Goal: Find specific page/section: Find specific page/section

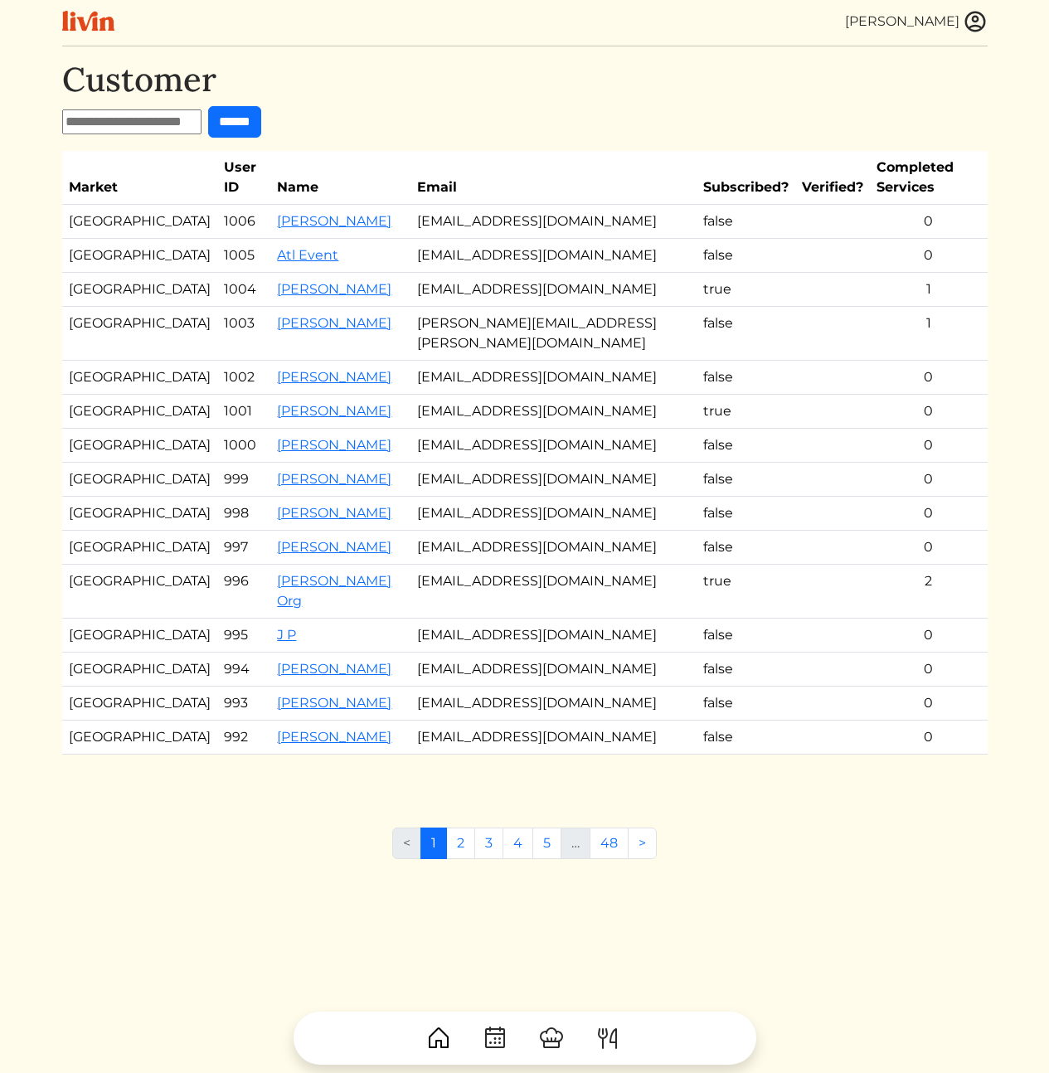
click at [736, 70] on h1 "Customer" at bounding box center [524, 80] width 925 height 40
click at [970, 22] on img at bounding box center [974, 21] width 25 height 25
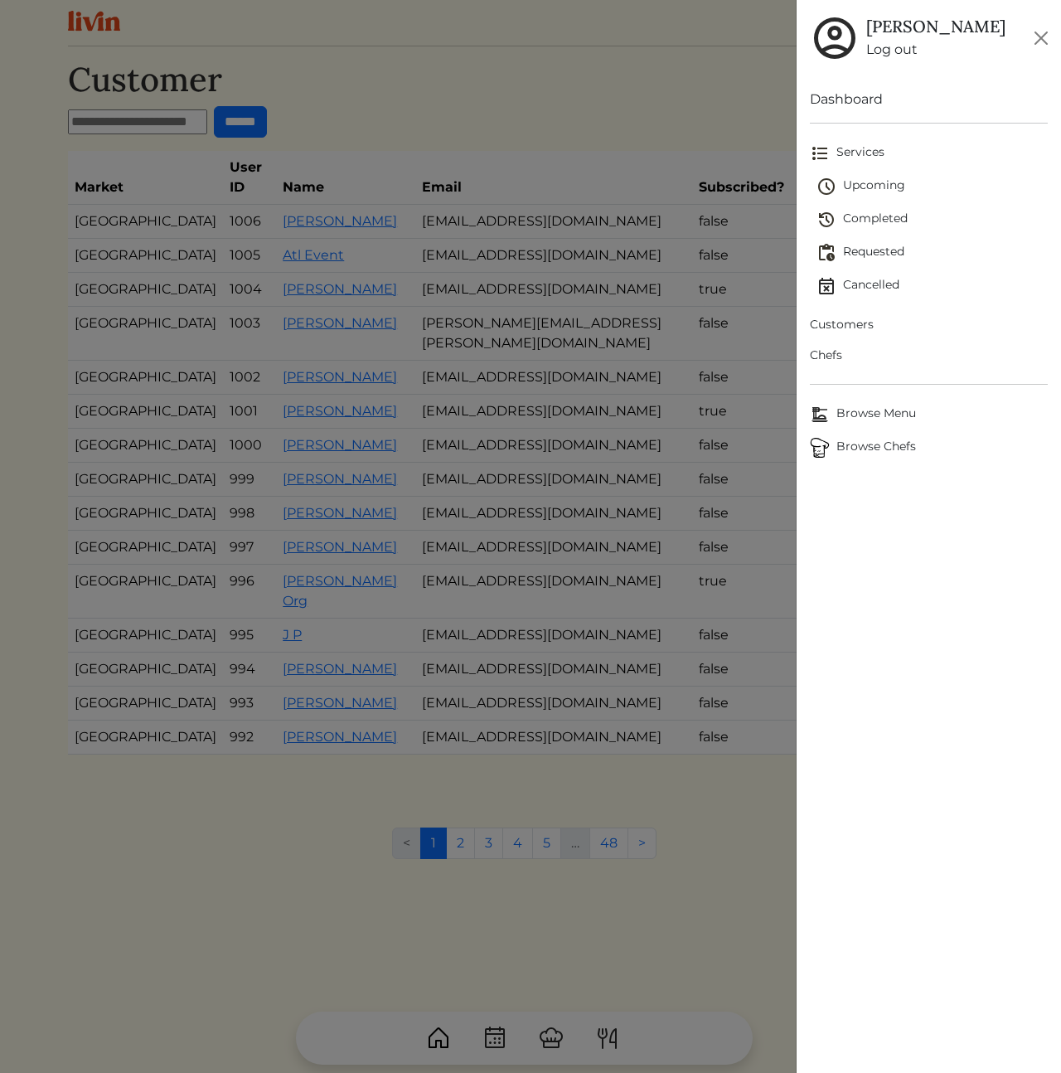
click at [859, 326] on span "Customers" at bounding box center [929, 324] width 238 height 17
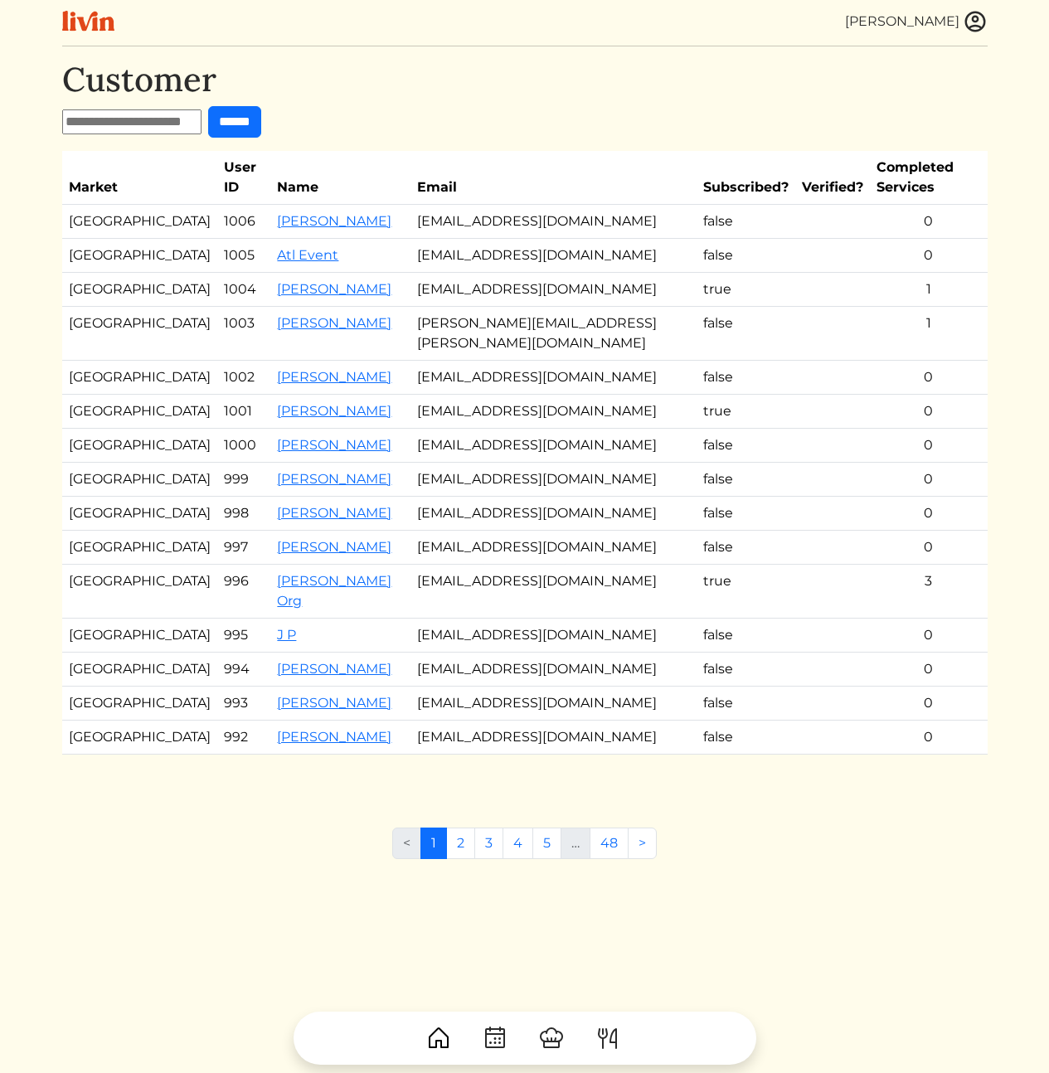
click at [482, 239] on td "hello@choose1livn.com" at bounding box center [553, 256] width 286 height 34
click at [508, 240] on td "hello@choose1livn.com" at bounding box center [553, 256] width 286 height 34
click at [482, 239] on td "hello@choose1livn.com" at bounding box center [553, 256] width 286 height 34
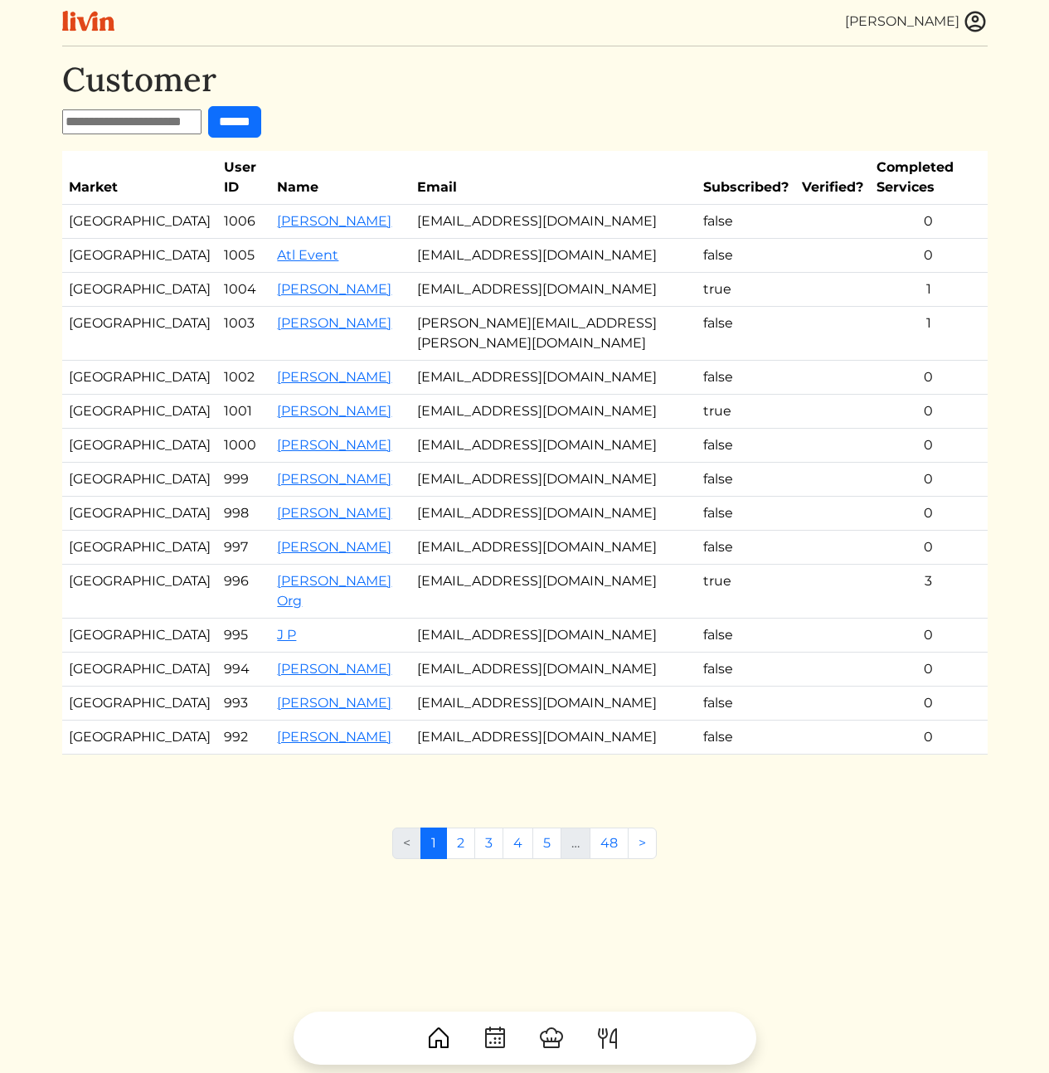
click at [410, 429] on td "juliedclowe@yahoo.com" at bounding box center [553, 446] width 286 height 34
click at [283, 281] on link "Kelly Beeson" at bounding box center [334, 289] width 114 height 16
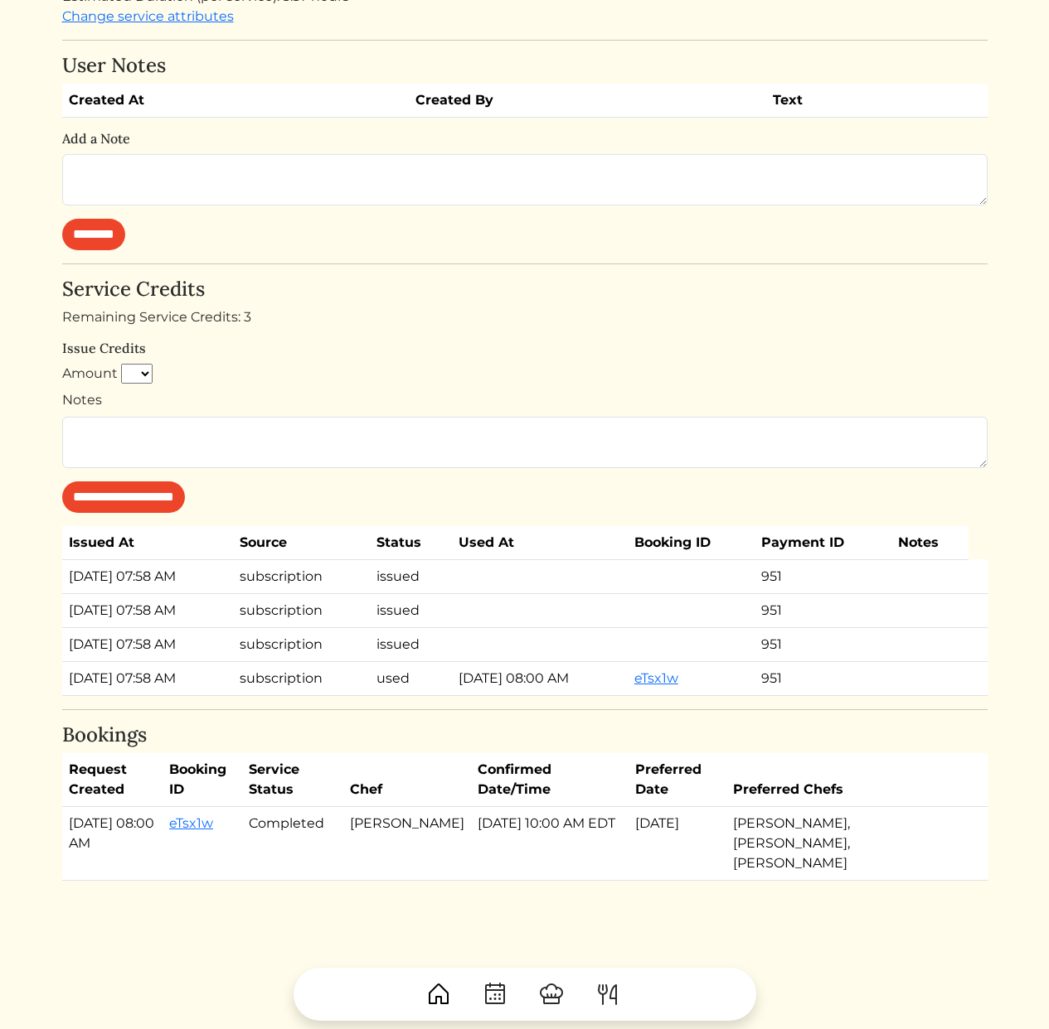
scroll to position [668, 0]
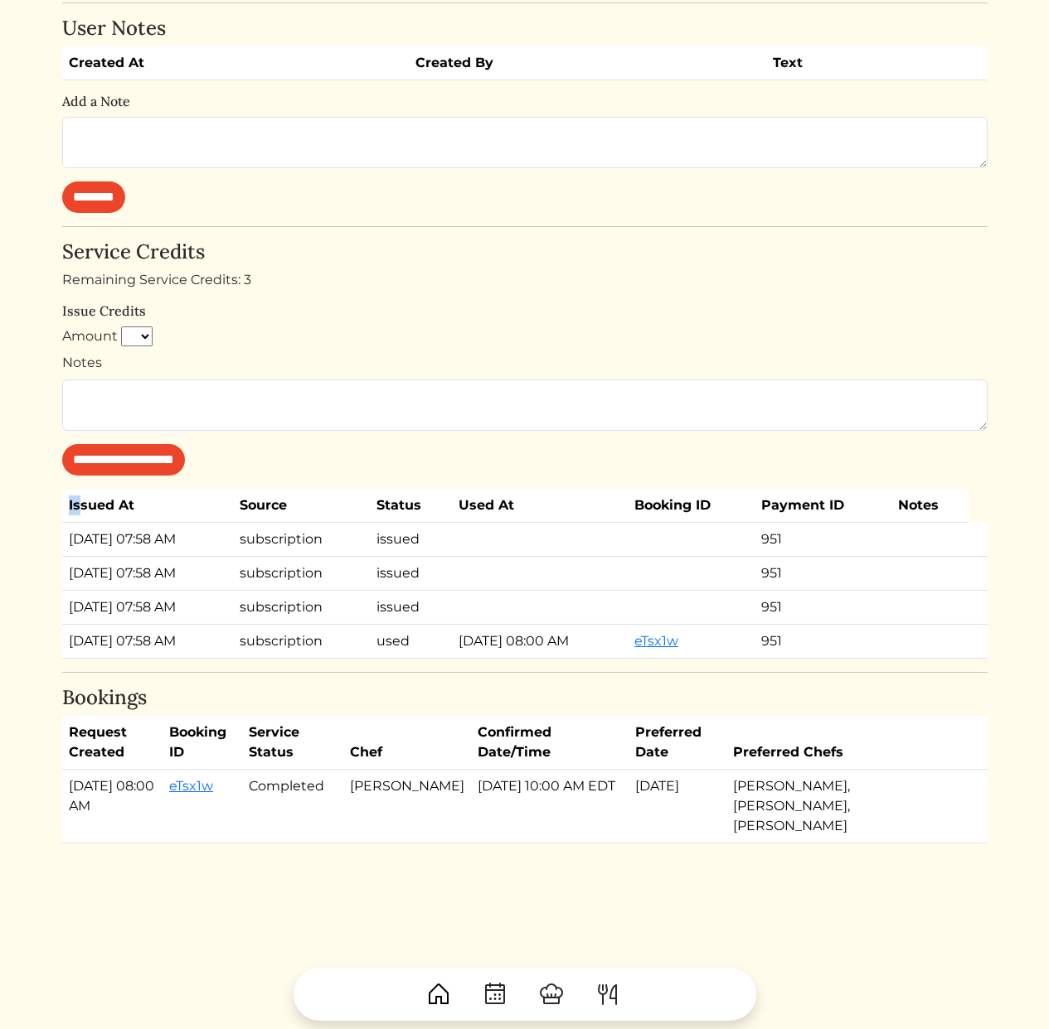
drag, startPoint x: 68, startPoint y: 502, endPoint x: 77, endPoint y: 502, distance: 9.1
click at [77, 502] on th "Issued At" at bounding box center [147, 506] width 171 height 34
drag, startPoint x: 54, startPoint y: 689, endPoint x: 101, endPoint y: 881, distance: 198.0
click at [99, 881] on div "Calvin Wang Calvin Wang Log out Dashboard Services Upcoming Completed Requested…" at bounding box center [524, 127] width 945 height 1591
click at [195, 884] on div "Back Kelly Beeson Customer Atlanta Log in as user Stripe Customer kellyabeeson@…" at bounding box center [524, 187] width 925 height 1591
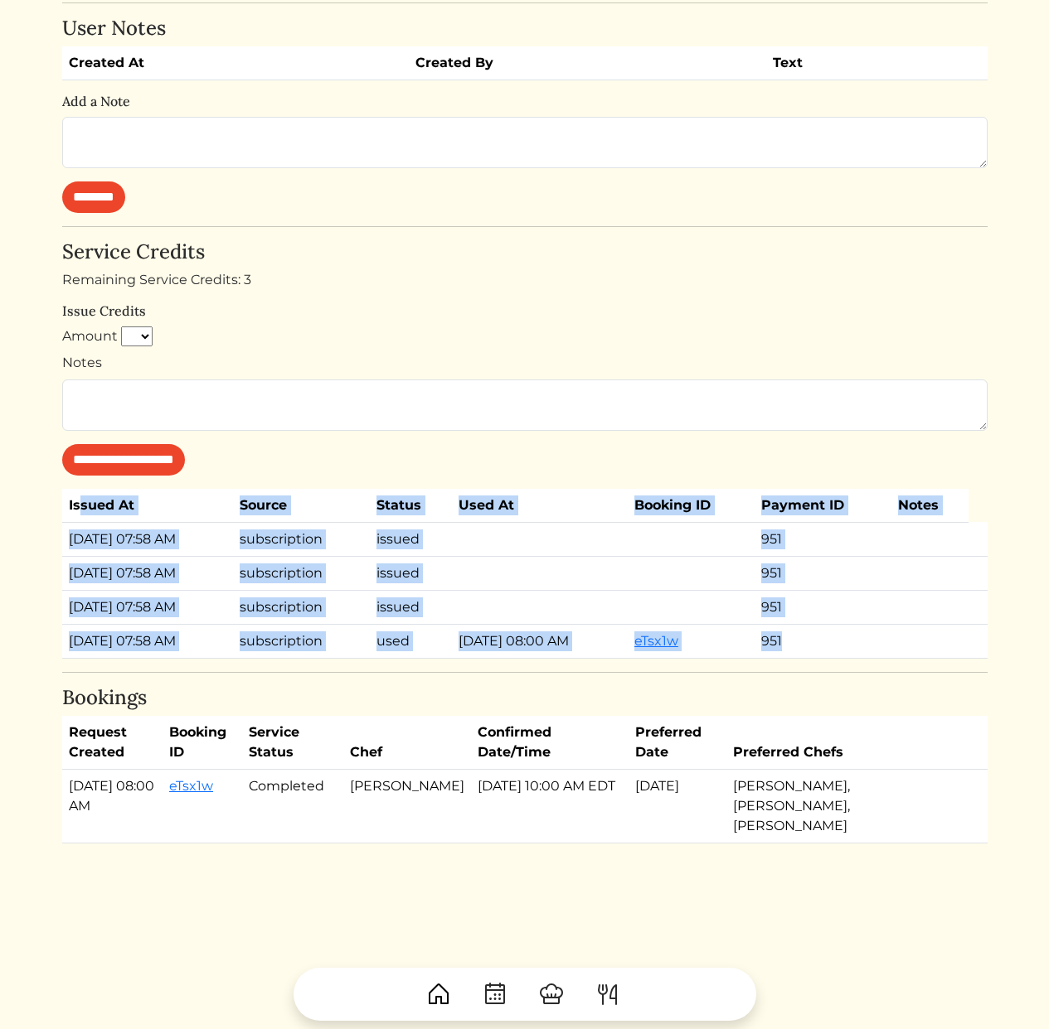
drag, startPoint x: 80, startPoint y: 511, endPoint x: 835, endPoint y: 646, distance: 767.1
click at [835, 646] on table "Issued At Source Status Used At Booking ID Payment ID Notes Oct 12, 2025, 07:58…" at bounding box center [524, 574] width 925 height 170
click at [835, 646] on td "951" at bounding box center [822, 641] width 137 height 34
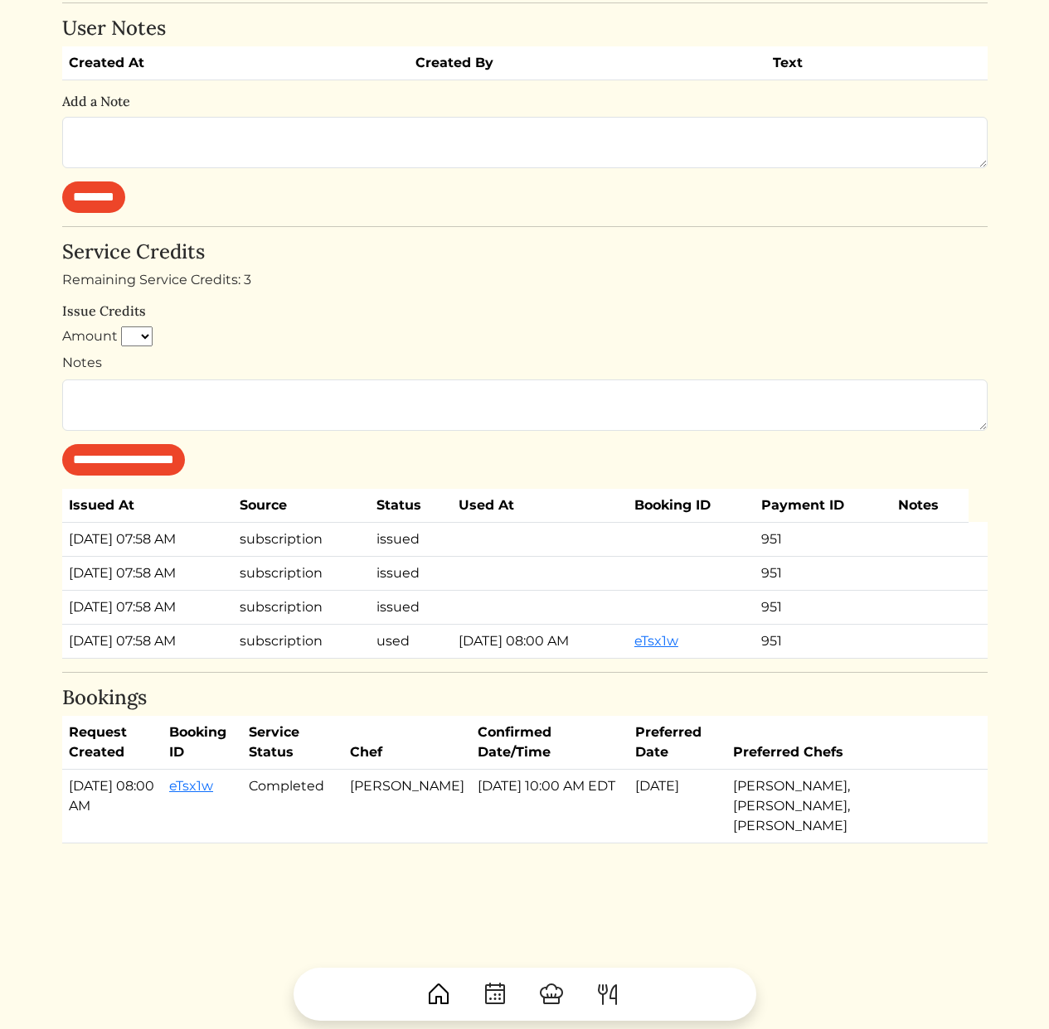
drag, startPoint x: 90, startPoint y: 748, endPoint x: 886, endPoint y: 811, distance: 799.0
click at [886, 811] on table "Request Created Booking ID Service Status Chef Confirmed Date/Time Preferred Da…" at bounding box center [524, 780] width 925 height 128
click at [886, 811] on td "Danielle a Anderson, Robin Allen, Brandon c Clark" at bounding box center [850, 807] width 248 height 74
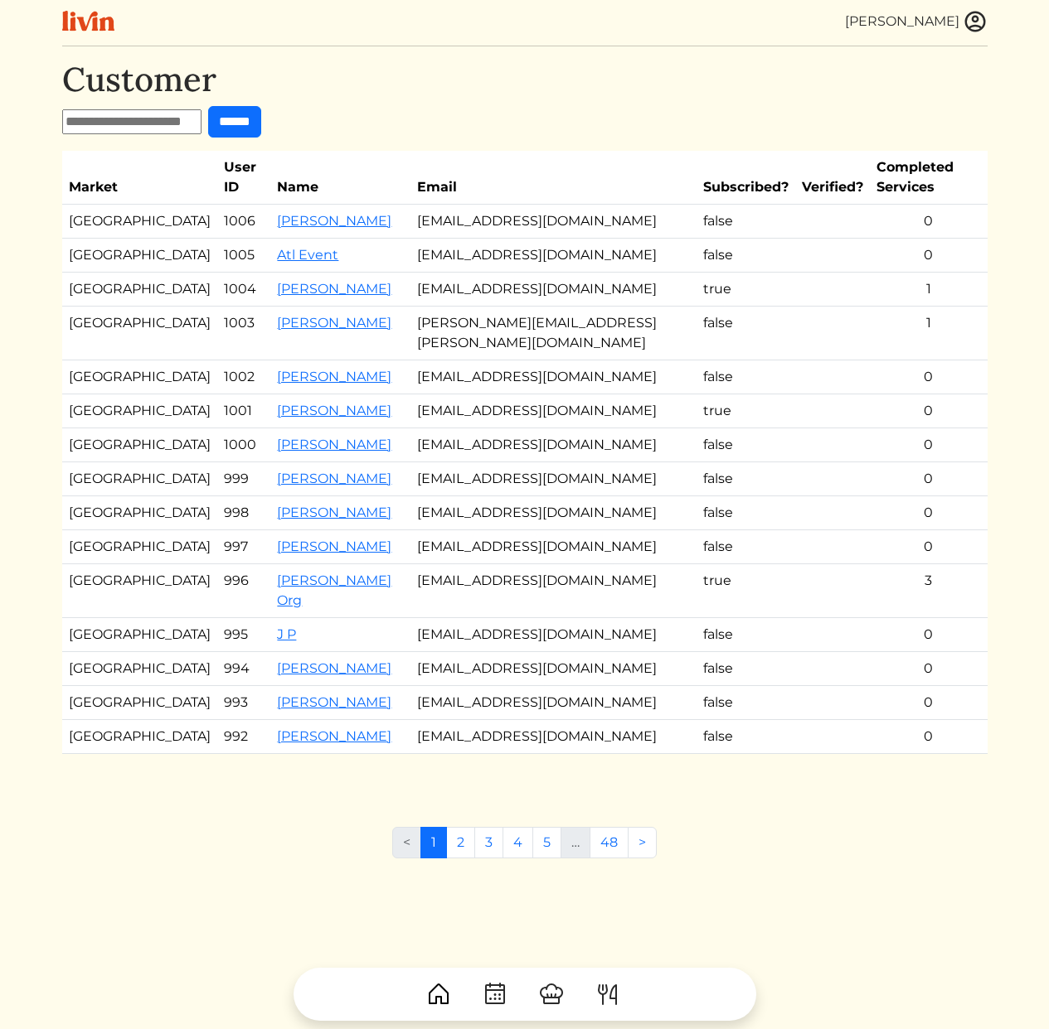
click at [190, 130] on input "text" at bounding box center [131, 121] width 139 height 25
type input "*****"
click at [208, 106] on input "******" at bounding box center [234, 121] width 53 height 31
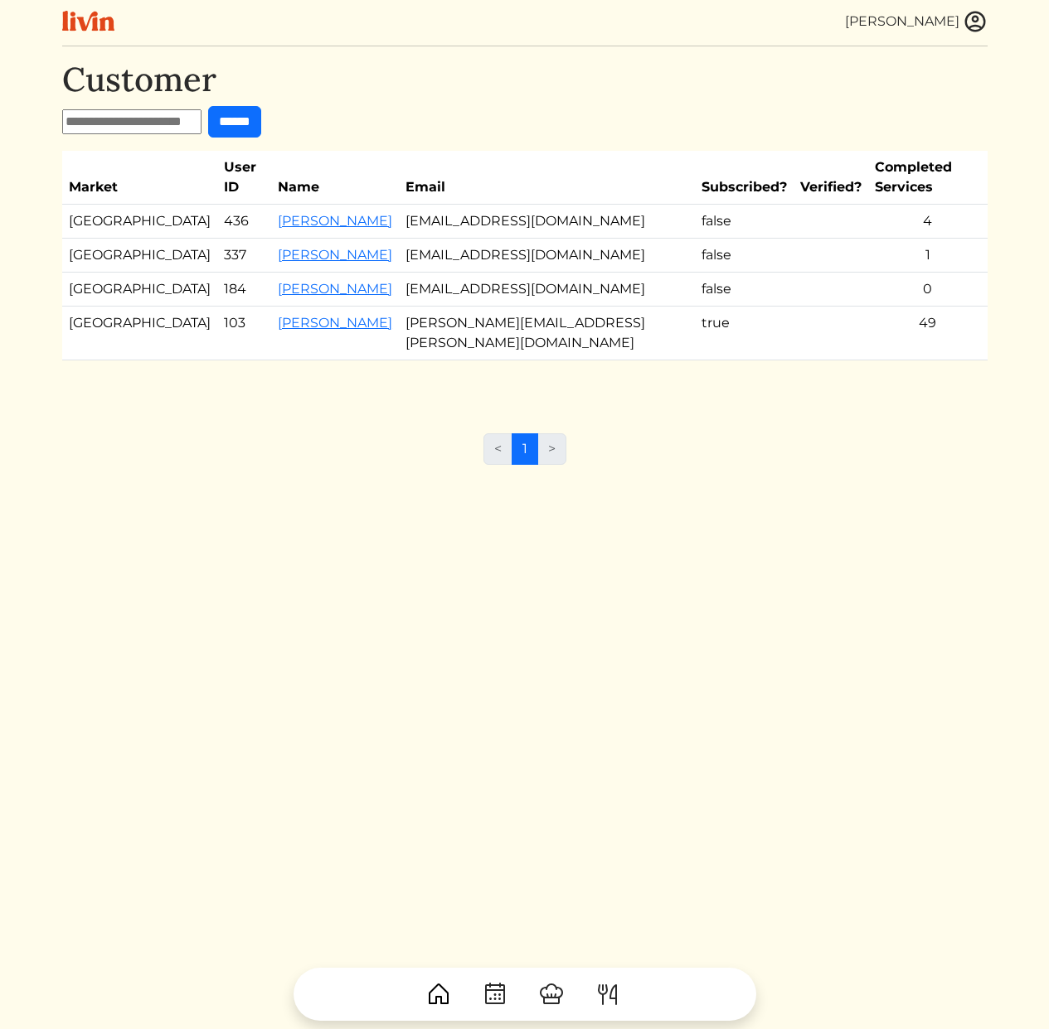
click at [271, 307] on td "Emily Frasier" at bounding box center [335, 334] width 128 height 54
click at [278, 315] on link "Emily Frasier" at bounding box center [335, 323] width 114 height 16
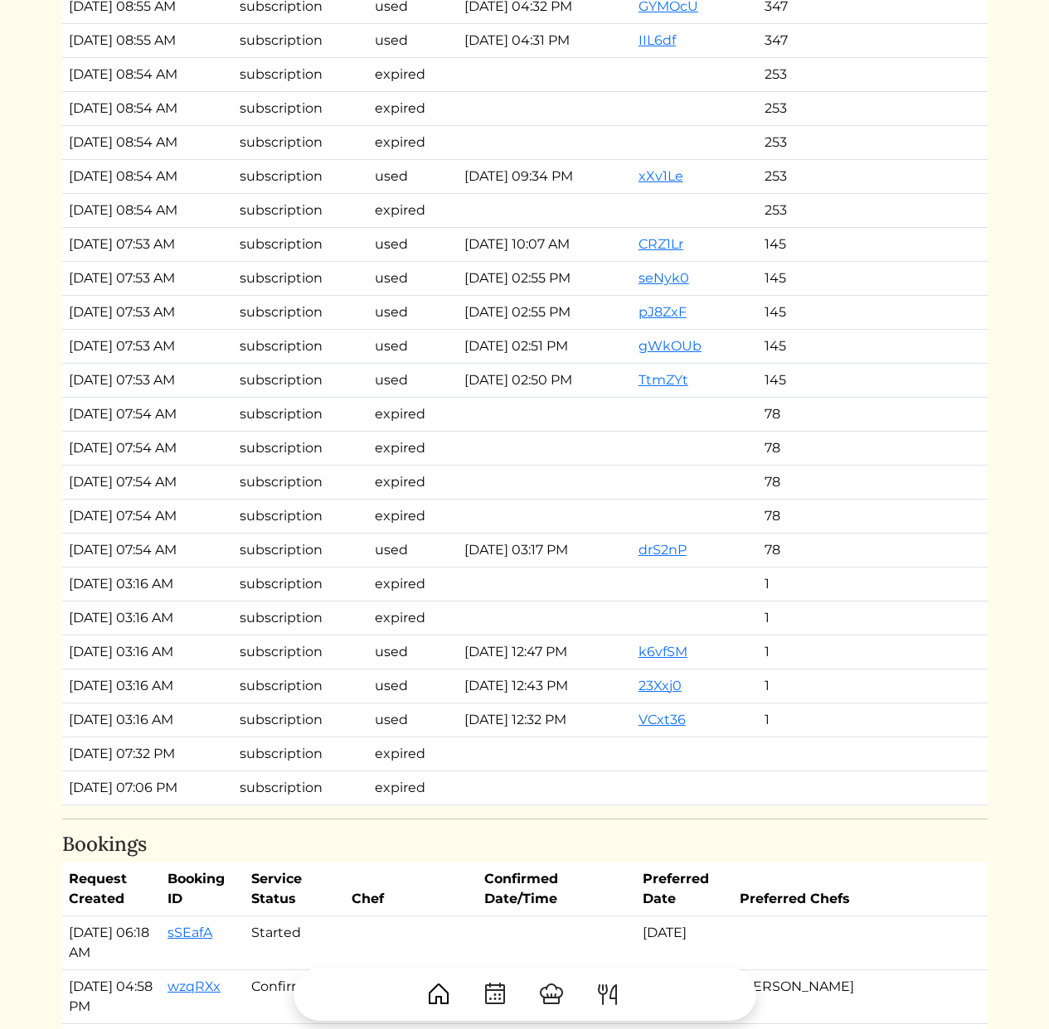
scroll to position [2502, 0]
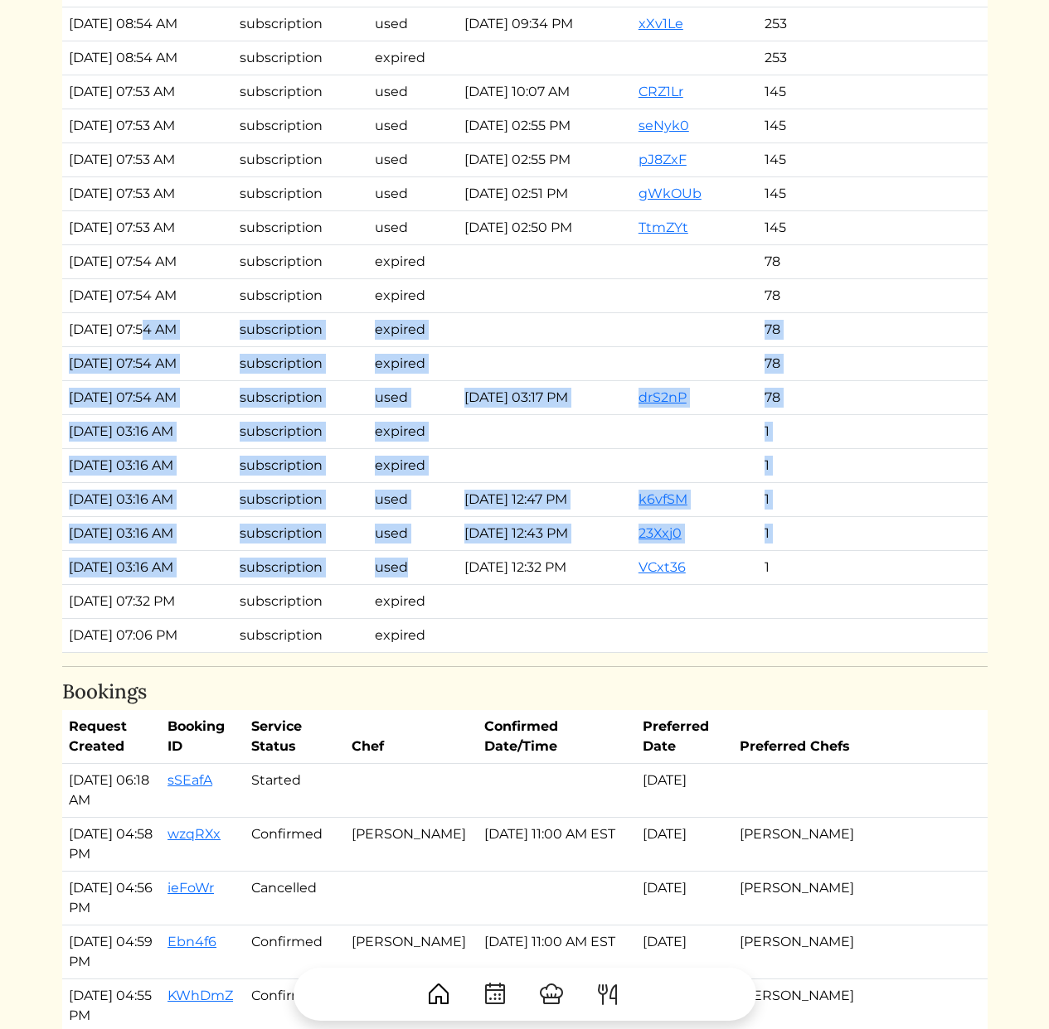
drag, startPoint x: 164, startPoint y: 355, endPoint x: 396, endPoint y: 589, distance: 330.0
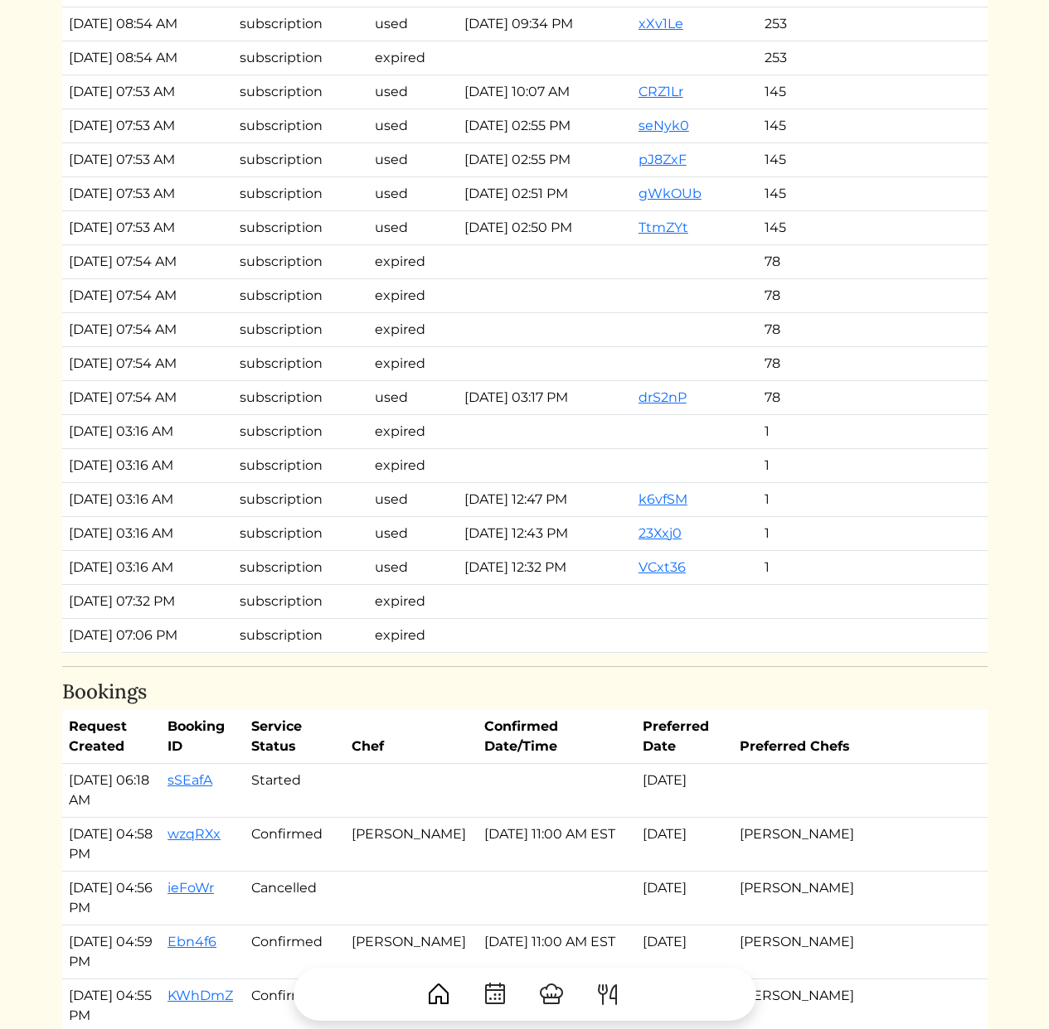
click at [397, 590] on td "expired" at bounding box center [413, 601] width 90 height 34
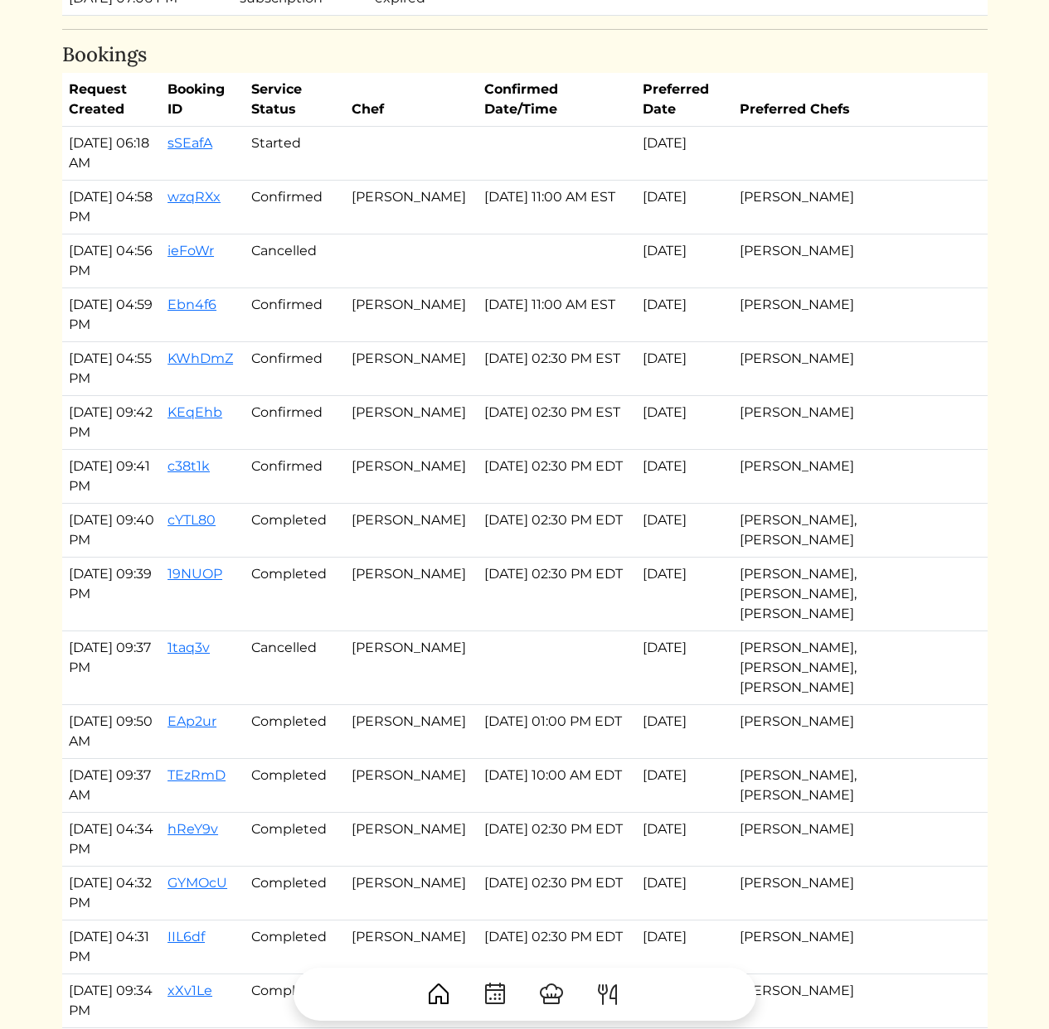
scroll to position [2885, 0]
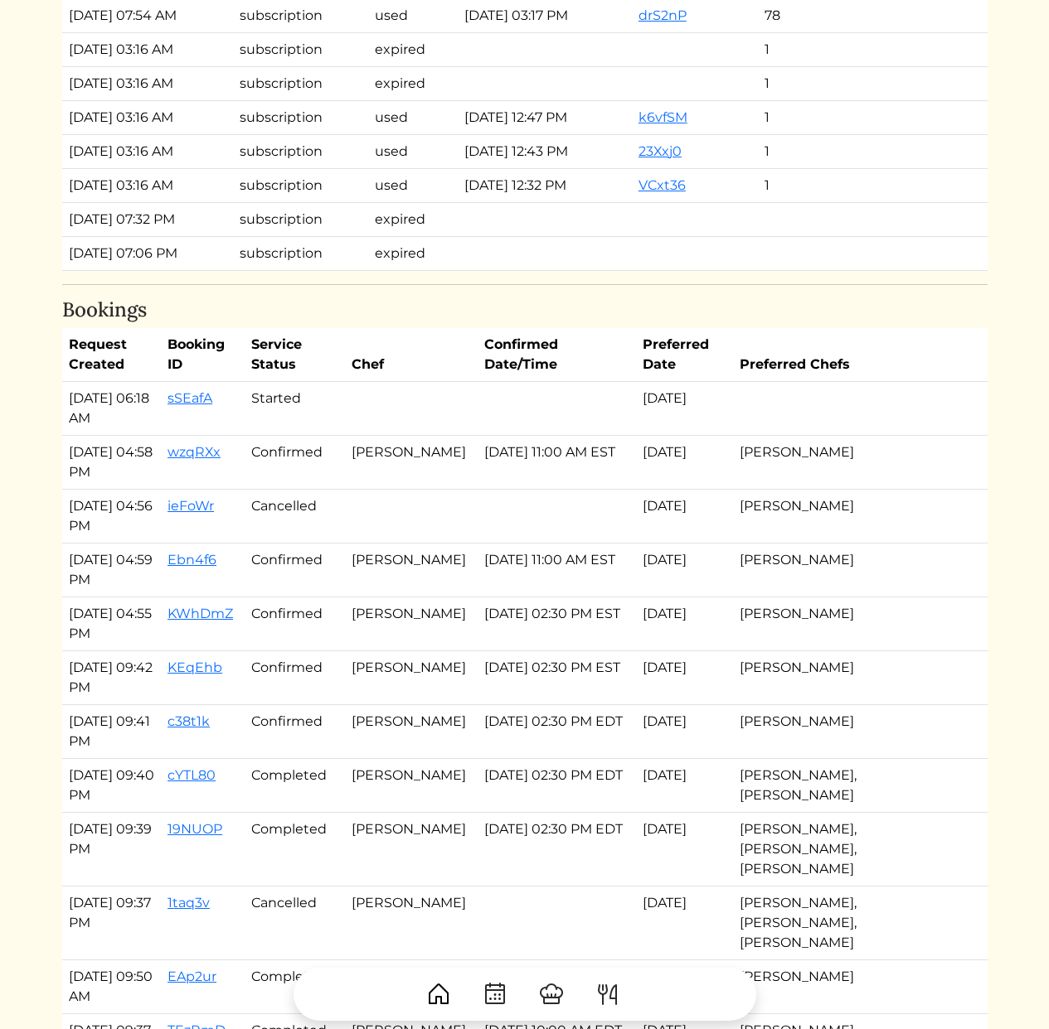
drag, startPoint x: 82, startPoint y: 444, endPoint x: 155, endPoint y: 477, distance: 80.1
click at [162, 473] on td "Sep 04, 2025, 04:58 PM" at bounding box center [111, 463] width 99 height 54
drag, startPoint x: 146, startPoint y: 476, endPoint x: 64, endPoint y: 449, distance: 86.2
click at [64, 449] on td "Sep 04, 2025, 04:58 PM" at bounding box center [111, 463] width 99 height 54
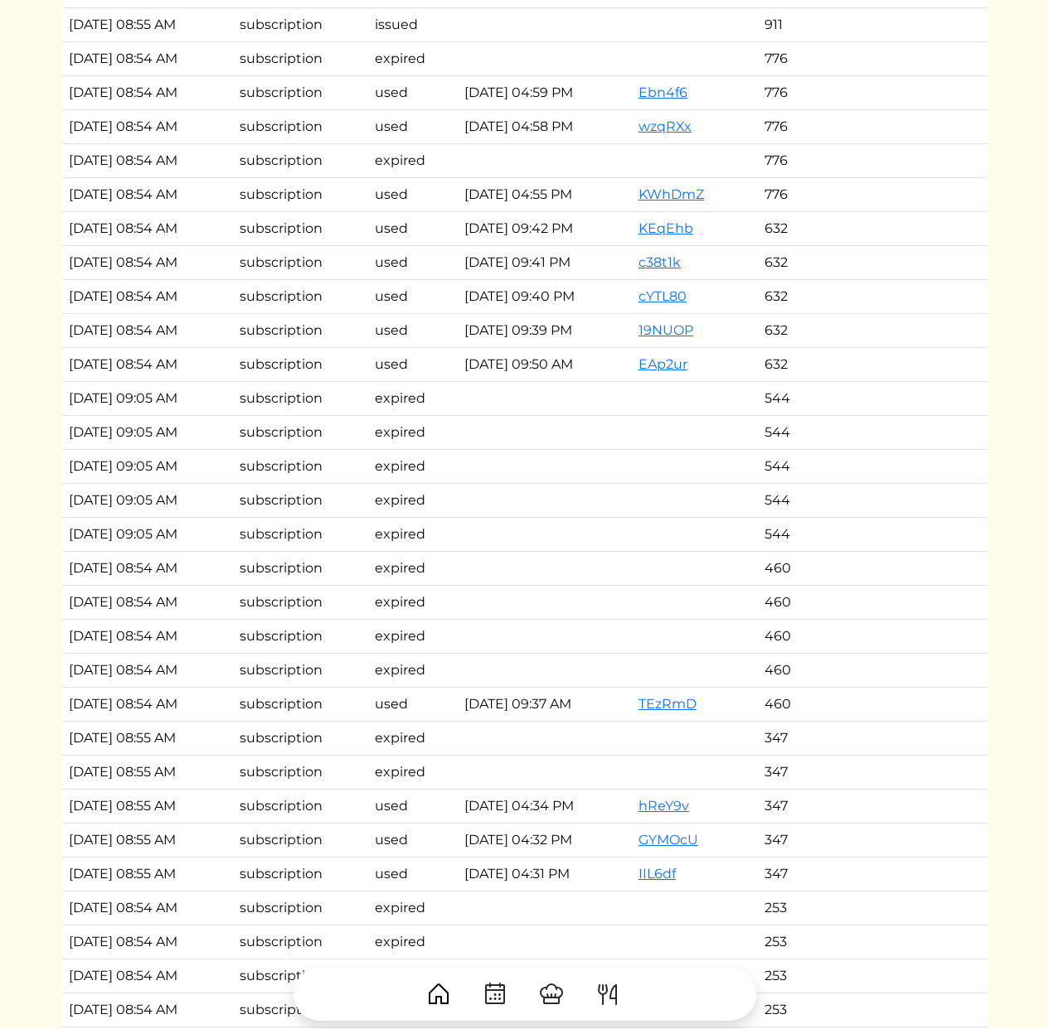
scroll to position [1110, 0]
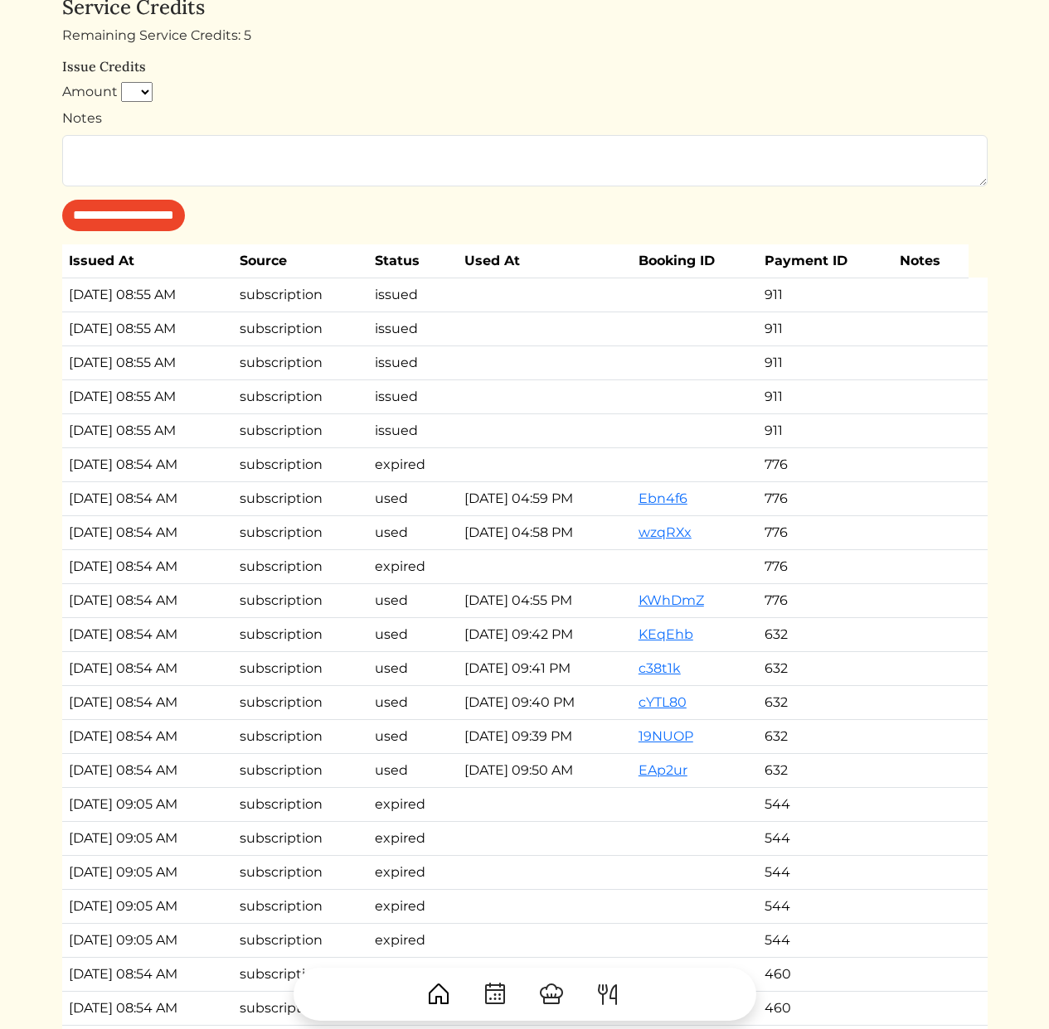
drag, startPoint x: 134, startPoint y: 383, endPoint x: 351, endPoint y: 716, distance: 397.7
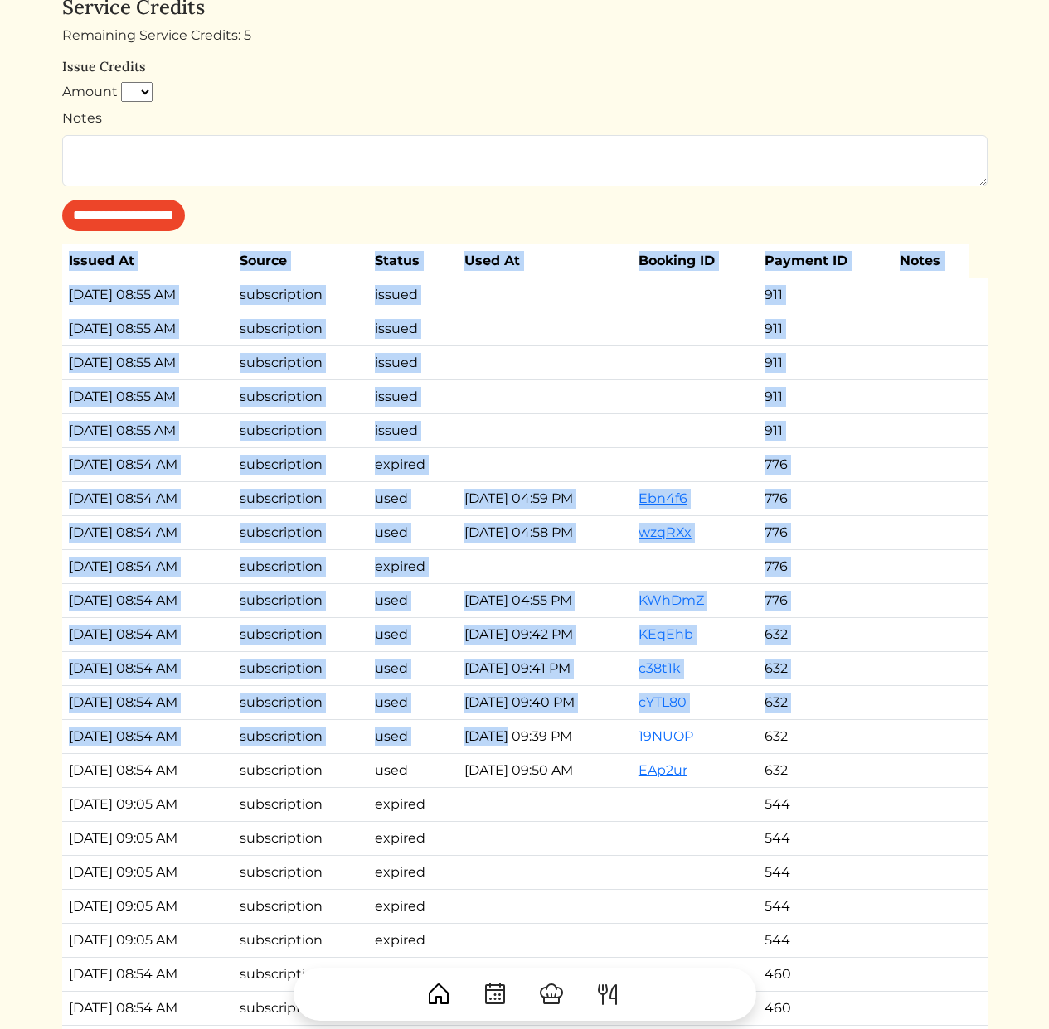
drag, startPoint x: 514, startPoint y: 730, endPoint x: 60, endPoint y: 289, distance: 633.1
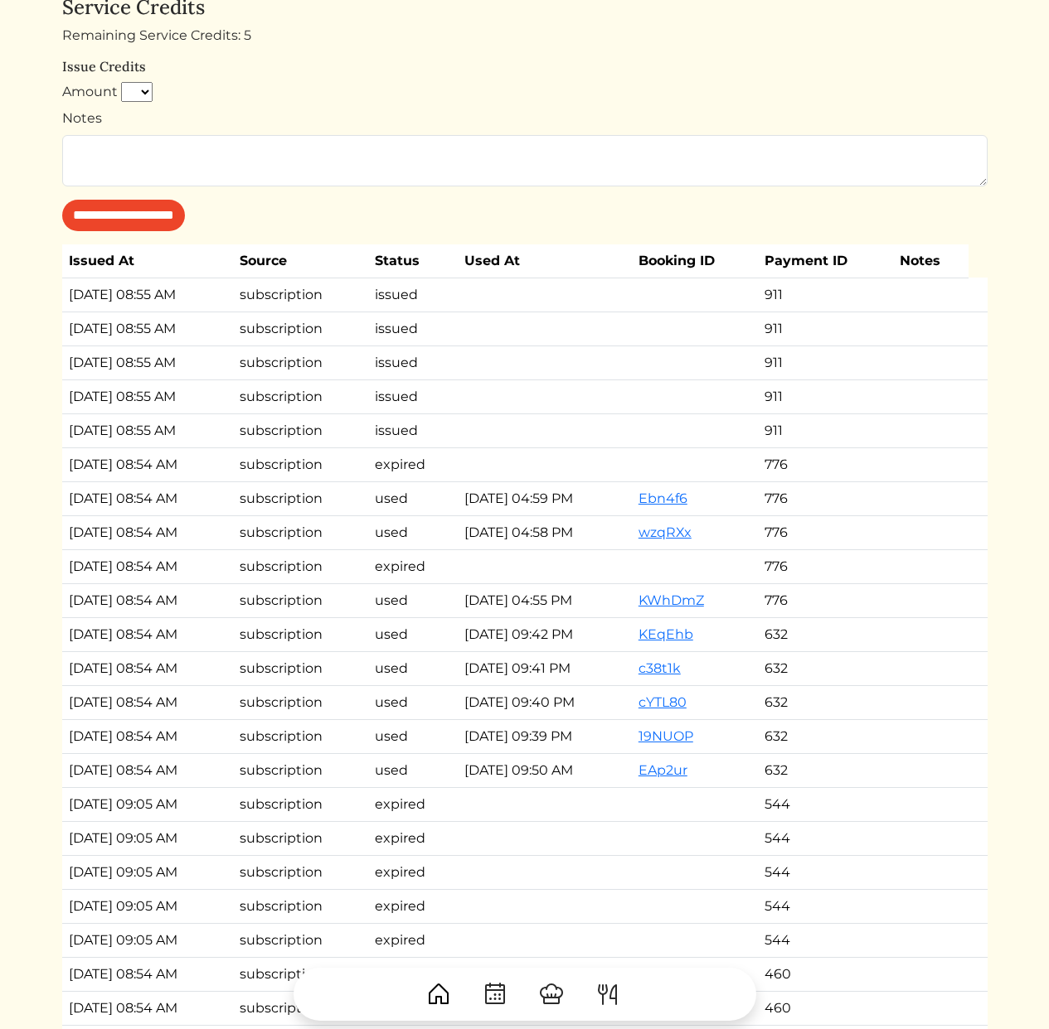
click at [70, 292] on td "Oct 01, 2025, 08:55 AM" at bounding box center [148, 295] width 172 height 34
drag, startPoint x: 73, startPoint y: 309, endPoint x: 303, endPoint y: 472, distance: 281.7
click at [303, 472] on td "subscription" at bounding box center [300, 465] width 135 height 34
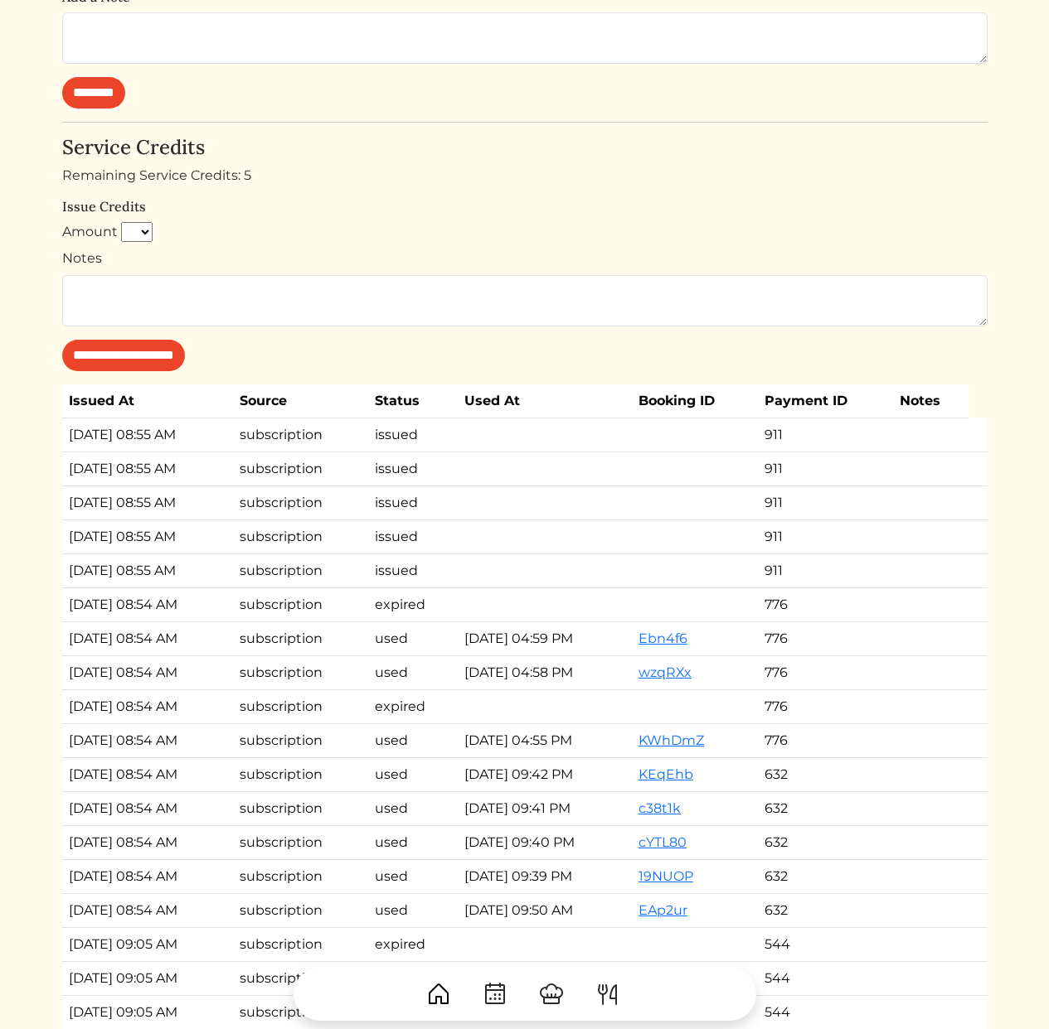
scroll to position [533, 0]
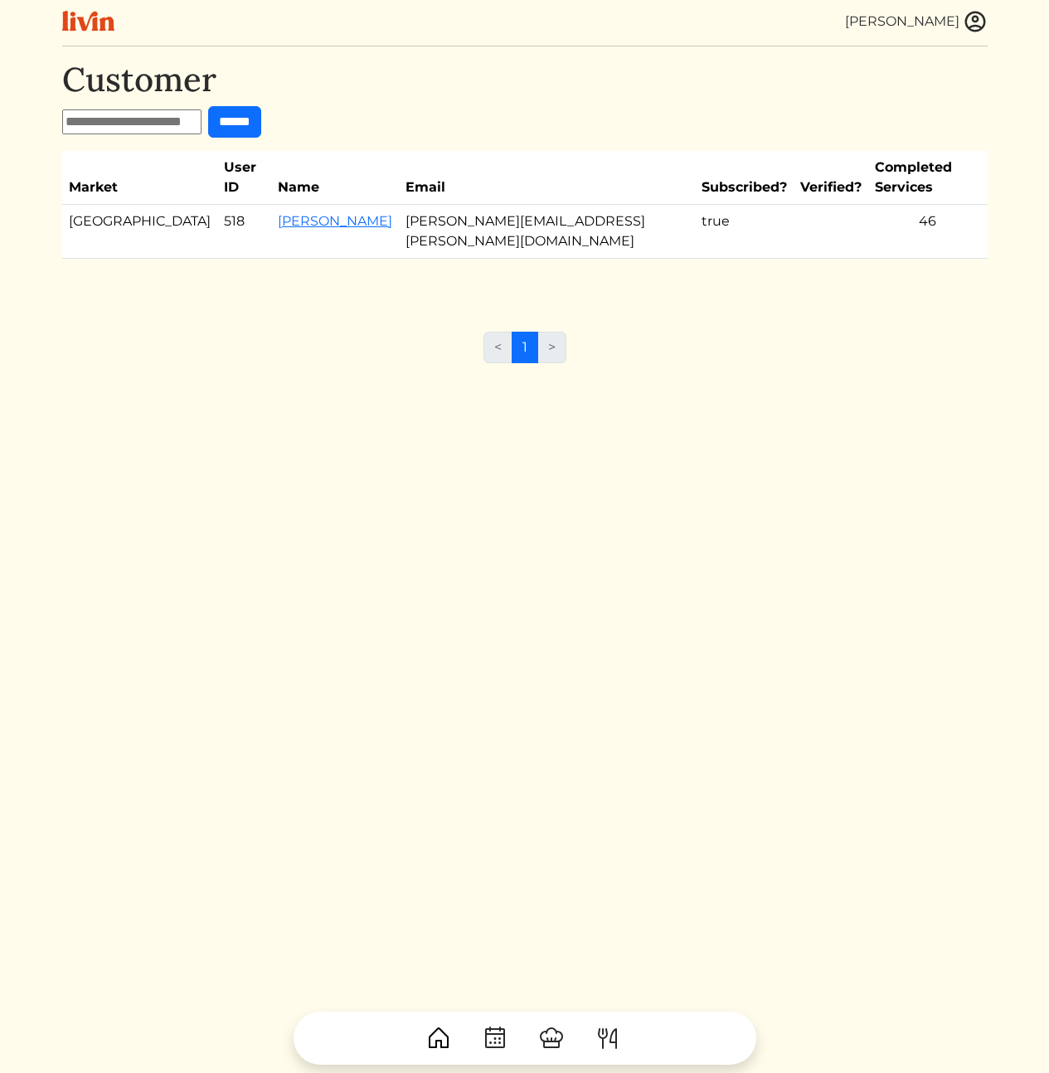
click at [345, 448] on div "Customer ****** Market User ID Name Email Subscribed? Verified? Completed Servi…" at bounding box center [524, 596] width 925 height 1073
